Goal: Information Seeking & Learning: Compare options

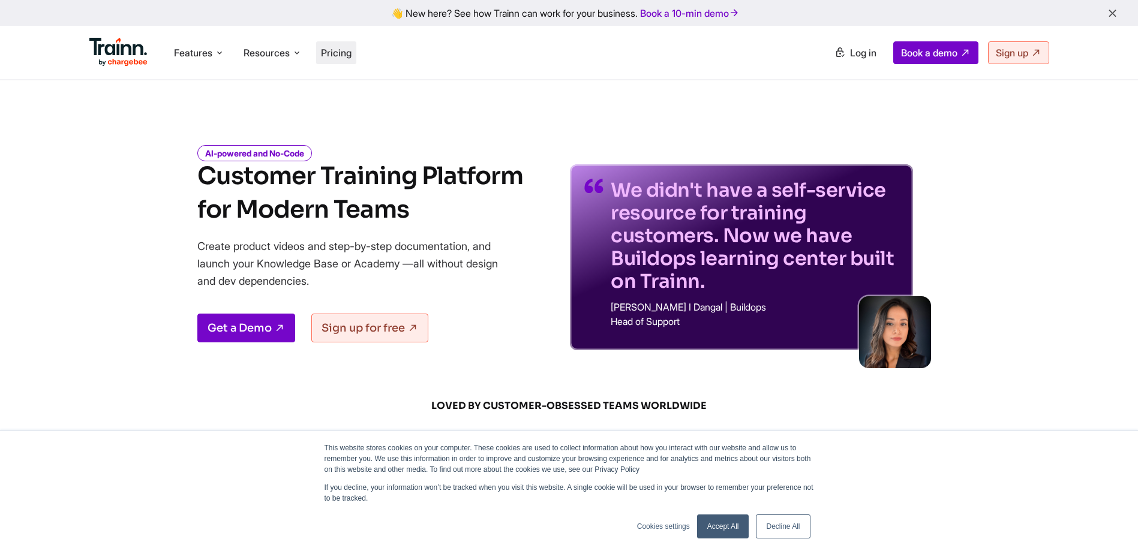
click at [335, 62] on li "Pricing" at bounding box center [336, 52] width 40 height 23
click at [341, 55] on span "Pricing" at bounding box center [336, 53] width 31 height 12
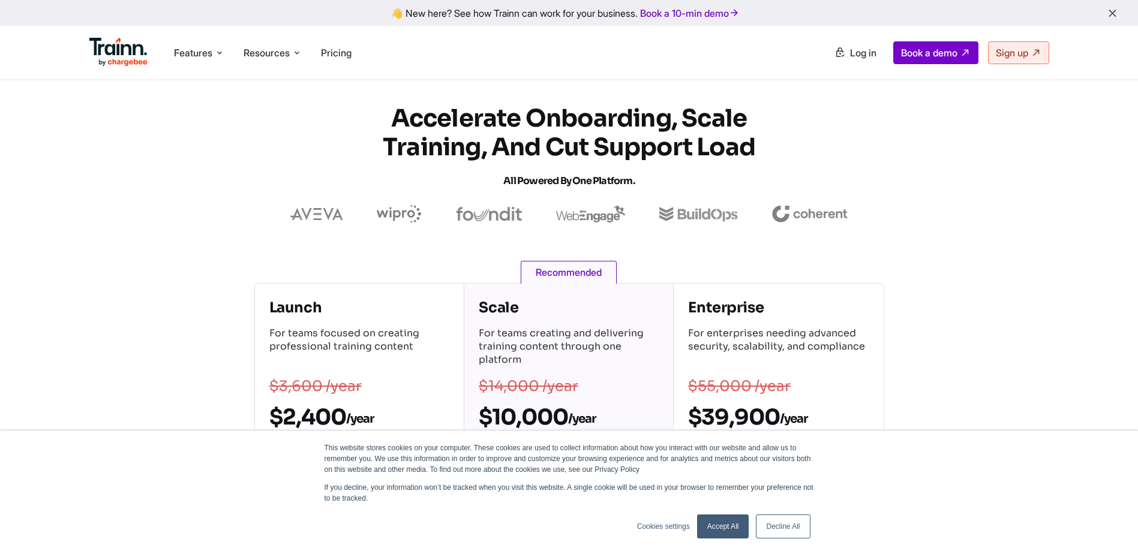
scroll to position [60, 0]
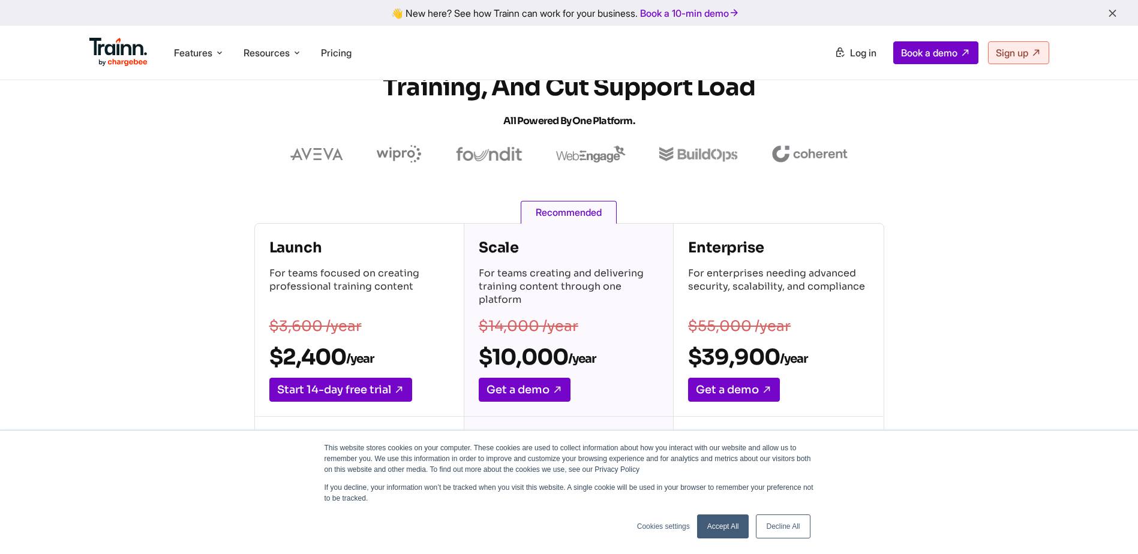
click at [719, 520] on link "Accept All" at bounding box center [723, 527] width 52 height 24
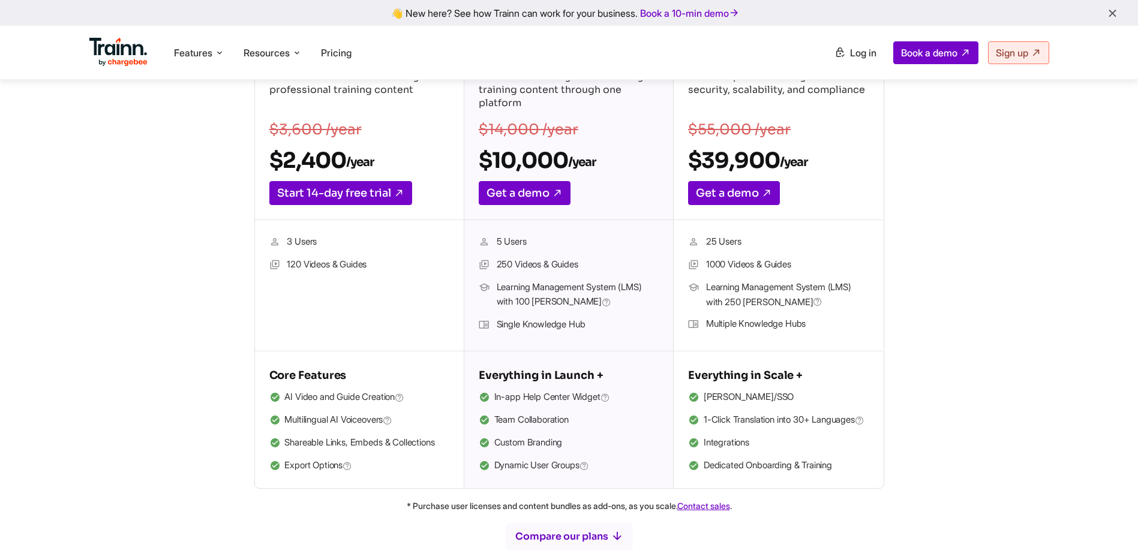
scroll to position [0, 0]
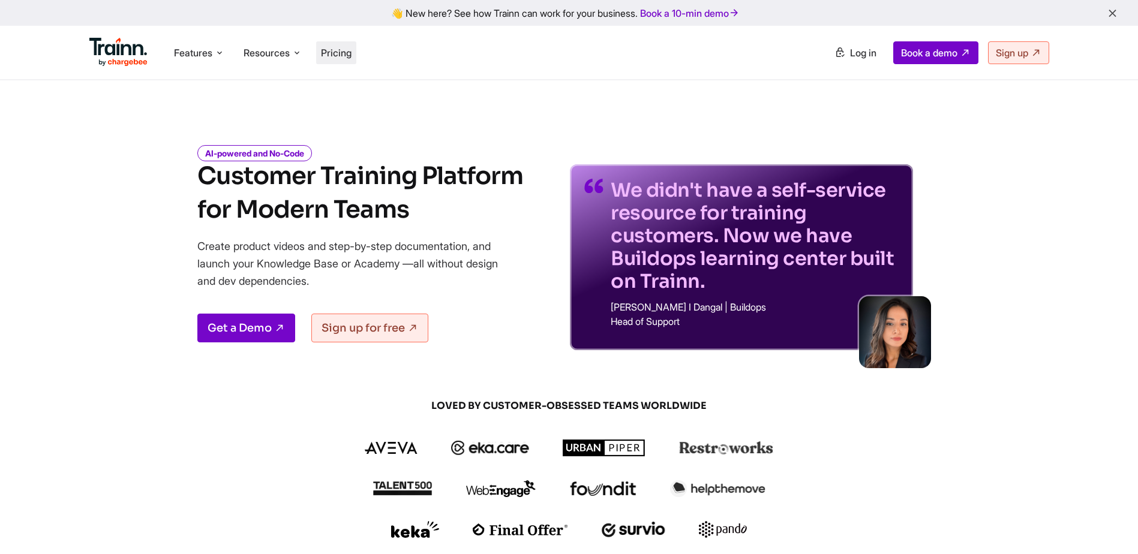
click at [340, 54] on span "Pricing" at bounding box center [336, 53] width 31 height 12
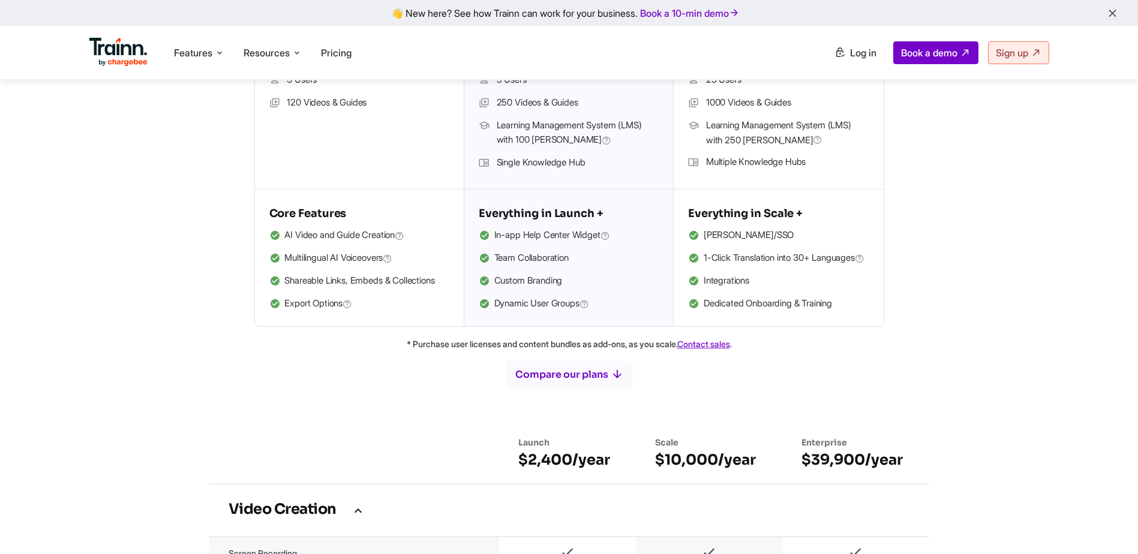
scroll to position [420, 0]
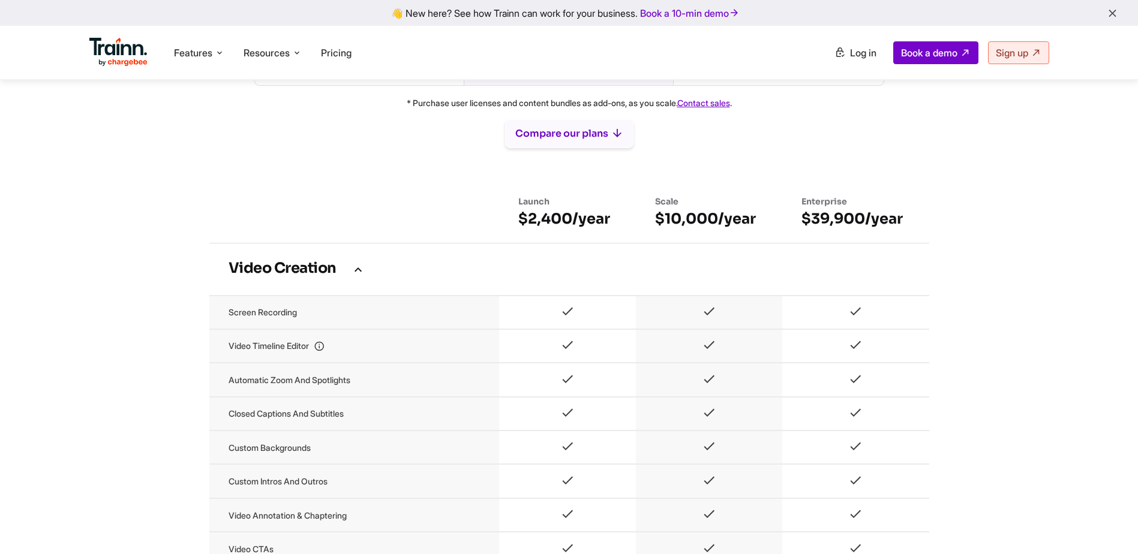
click at [581, 148] on button "Compare our plans" at bounding box center [569, 133] width 128 height 29
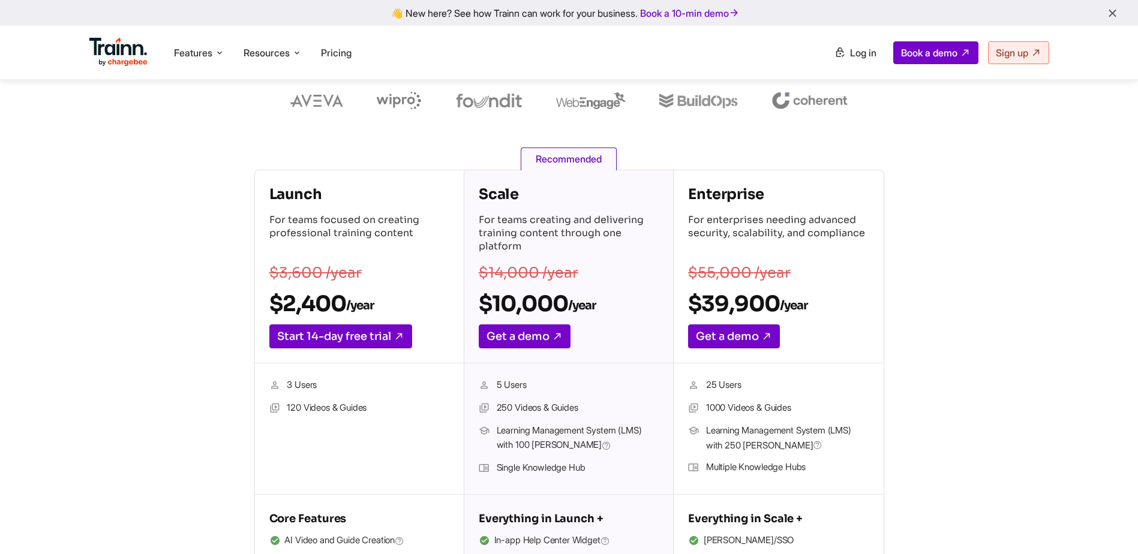
scroll to position [120, 0]
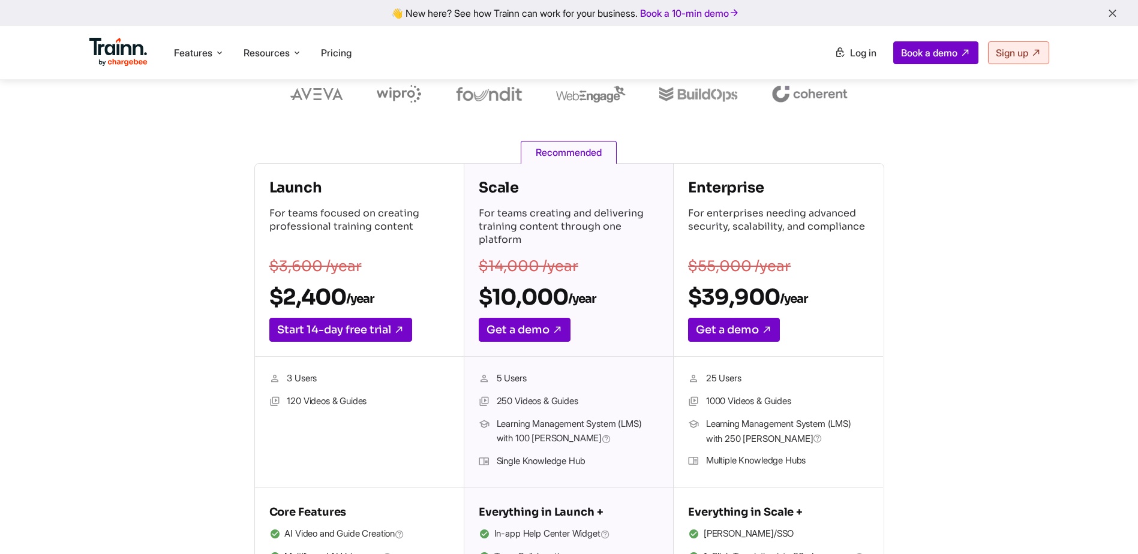
click at [196, 395] on div "Launch For teams focused on creating professional training content $3,600 /year…" at bounding box center [569, 394] width 864 height 463
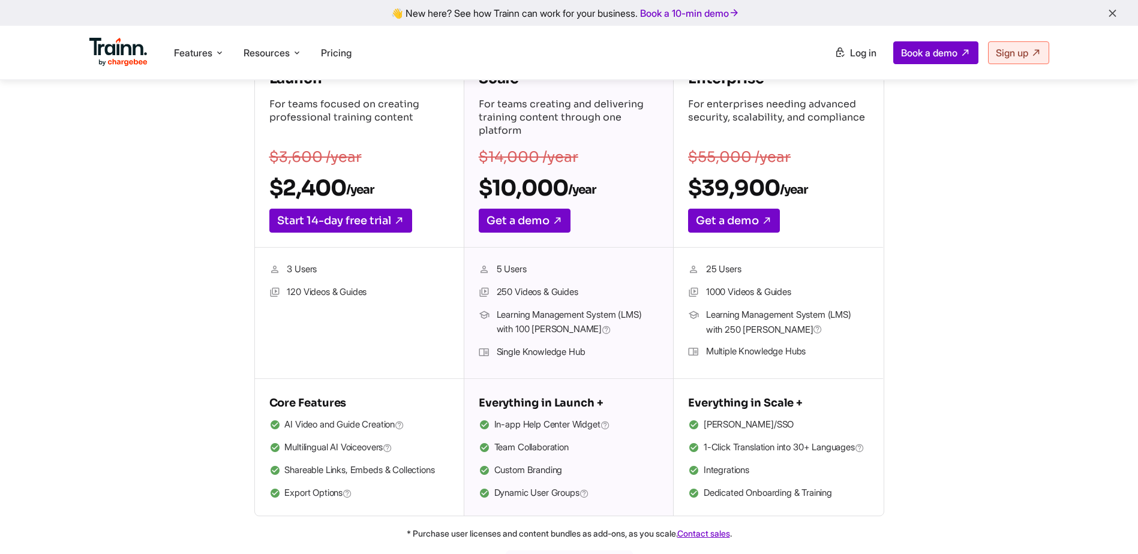
scroll to position [0, 0]
